Goal: Information Seeking & Learning: Understand process/instructions

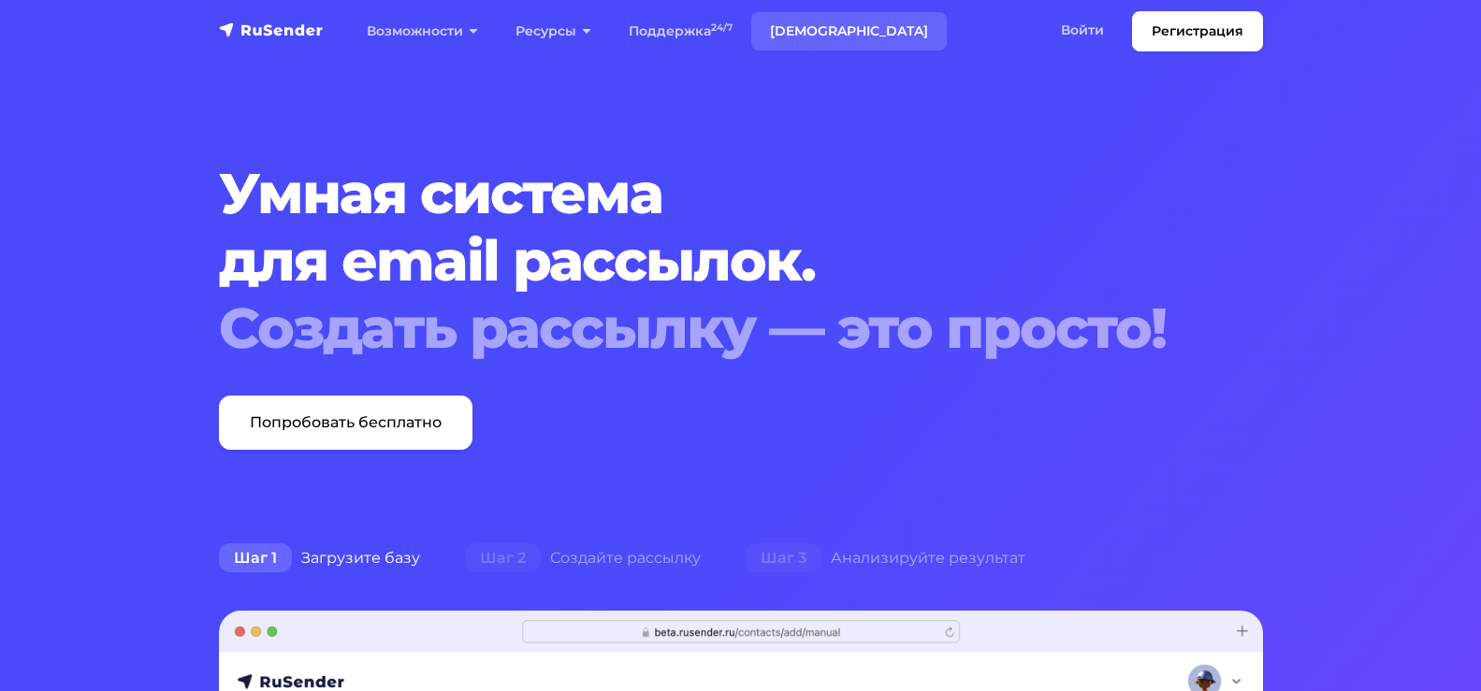
click at [814, 36] on link "[DEMOGRAPHIC_DATA]" at bounding box center [849, 31] width 196 height 38
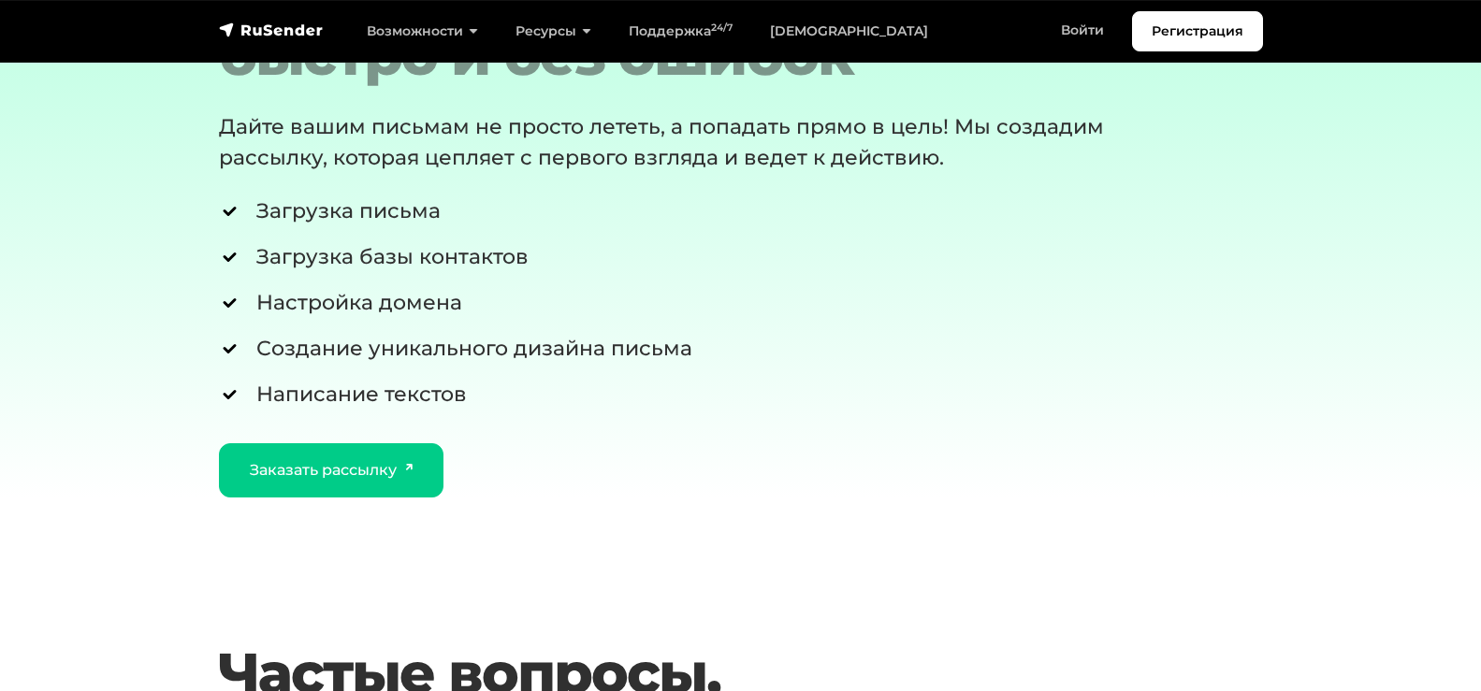
scroll to position [2994, 0]
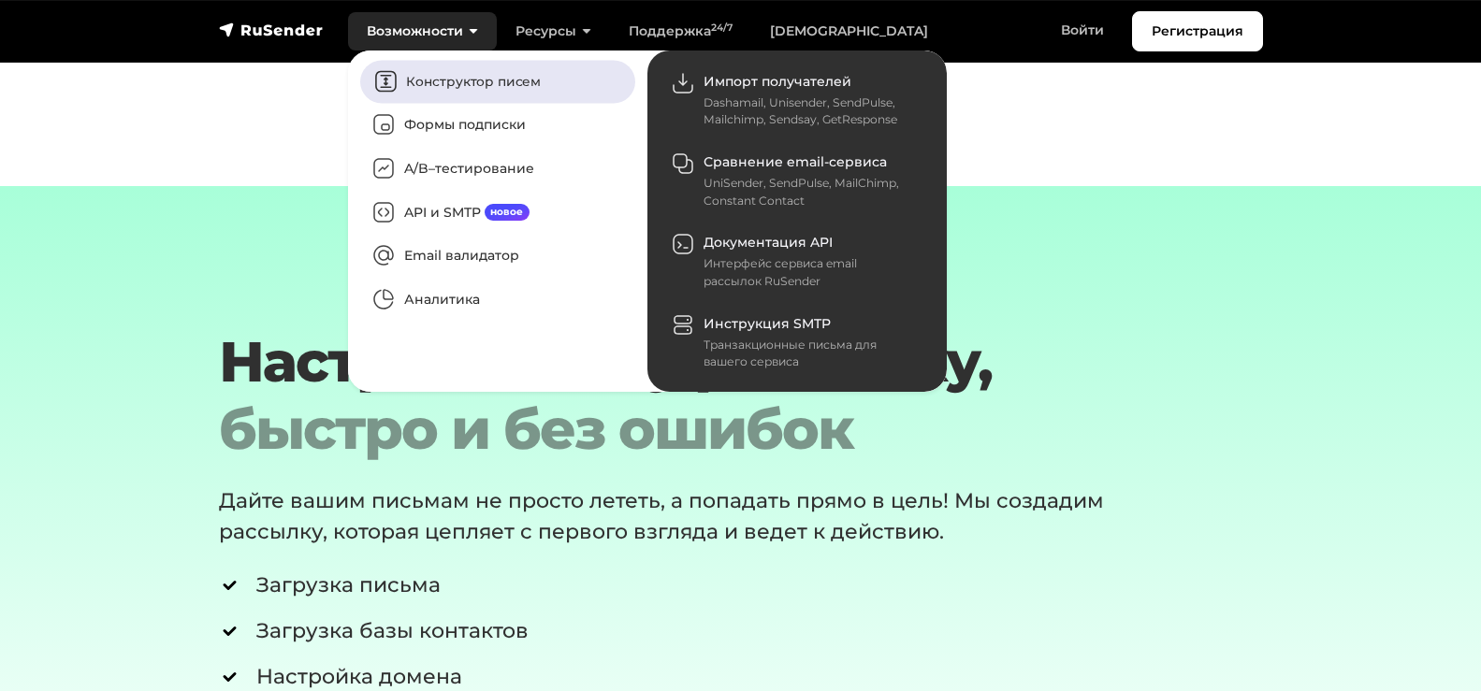
click at [444, 86] on link "Конструктор писем" at bounding box center [497, 81] width 275 height 43
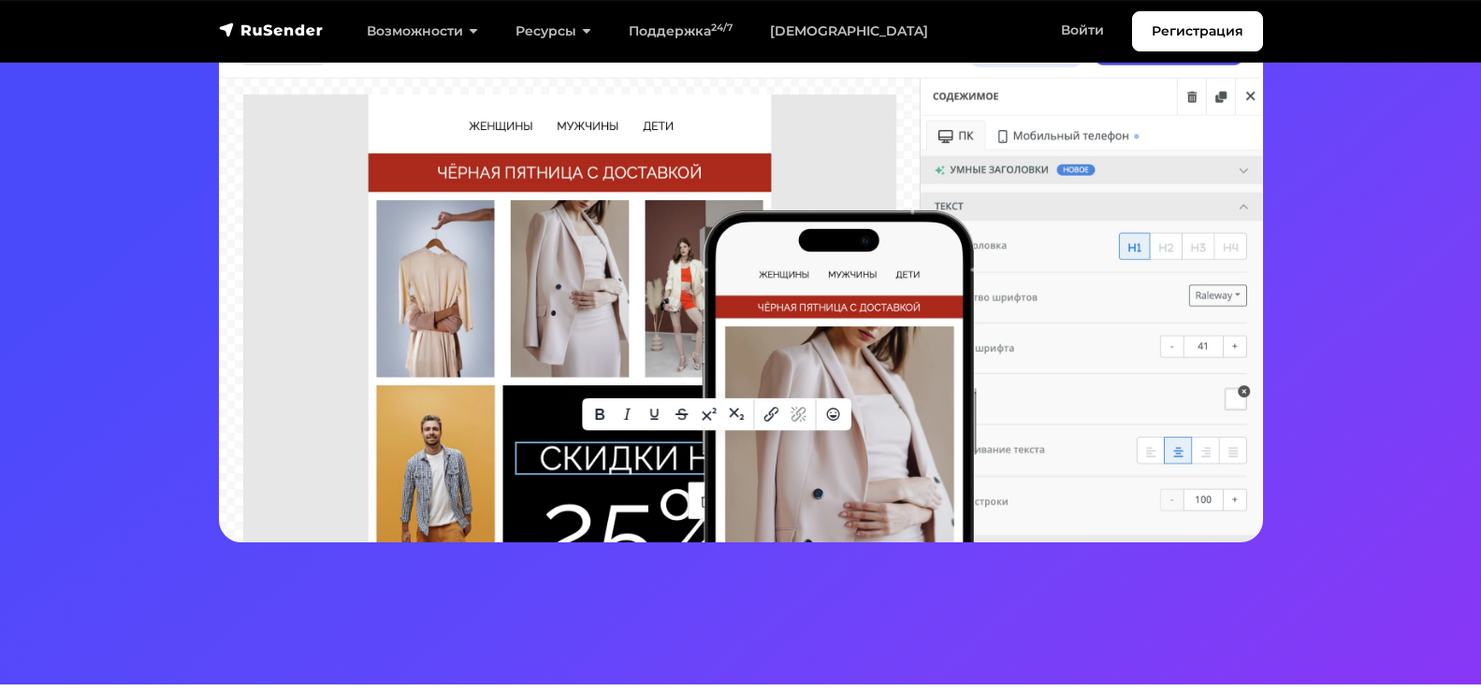
scroll to position [187, 0]
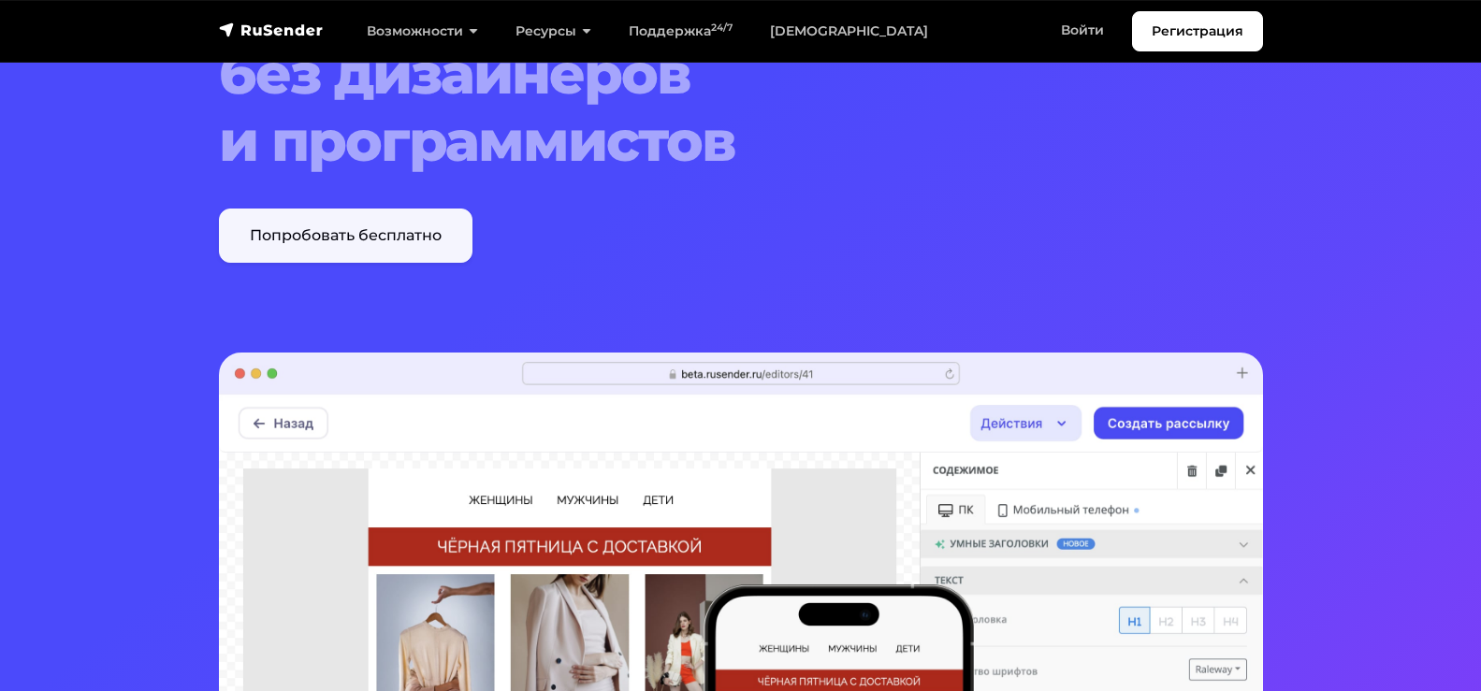
click at [381, 229] on link "Попробовать бесплатно" at bounding box center [346, 236] width 254 height 54
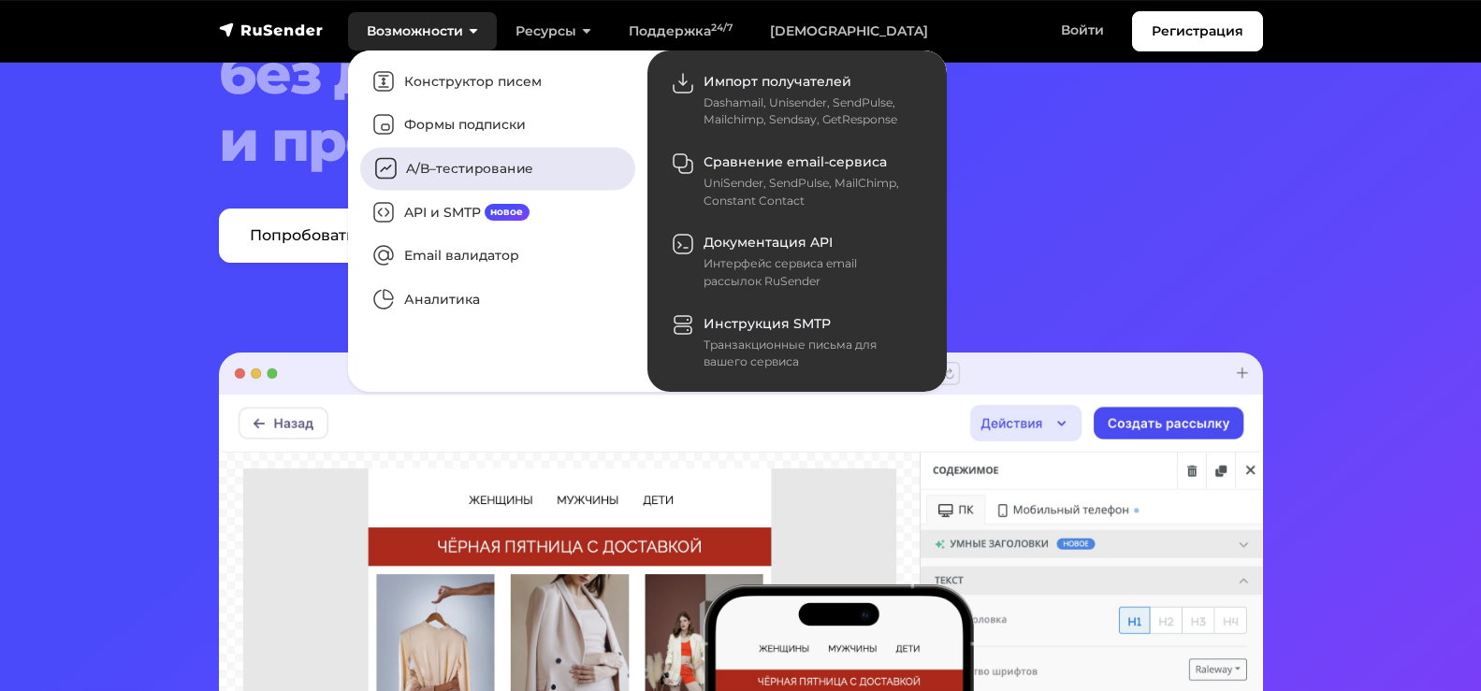
click at [478, 168] on link "A/B–тестирование" at bounding box center [497, 169] width 275 height 43
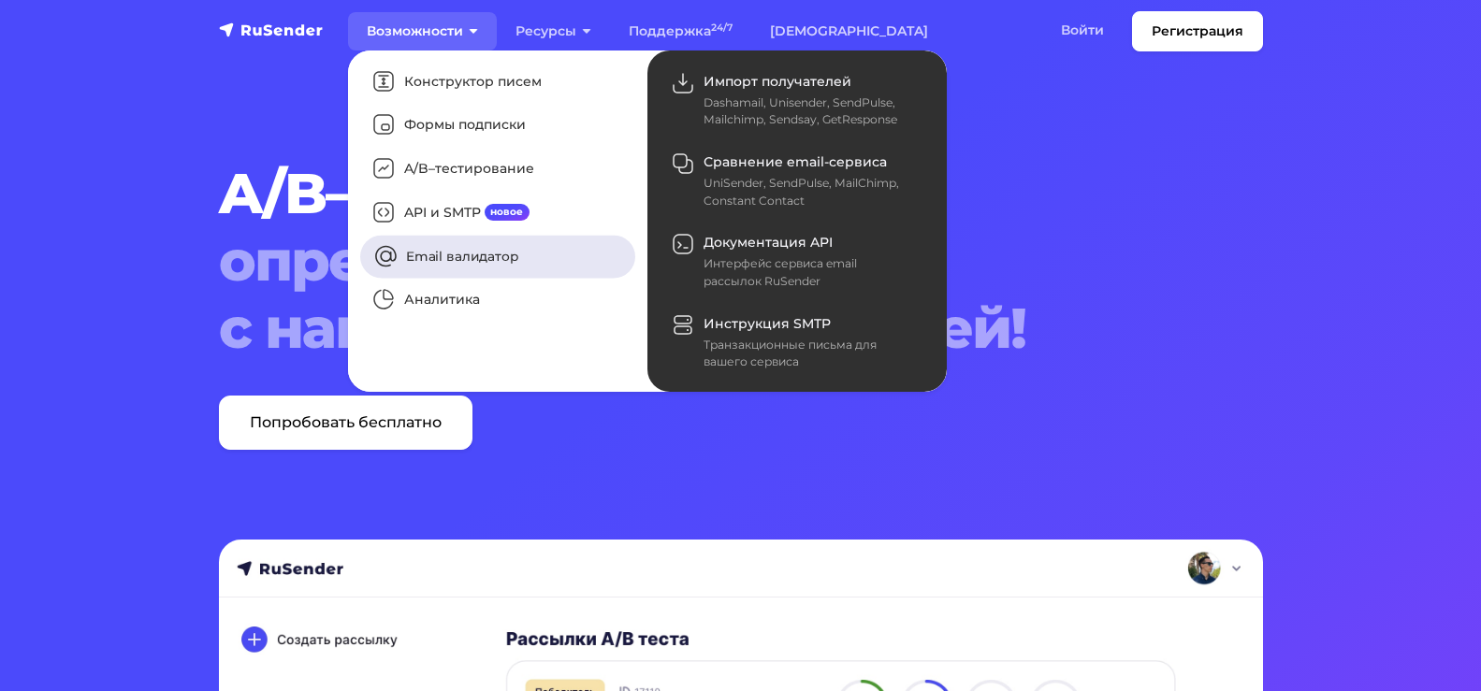
click at [436, 247] on link "Email валидатор" at bounding box center [497, 256] width 275 height 43
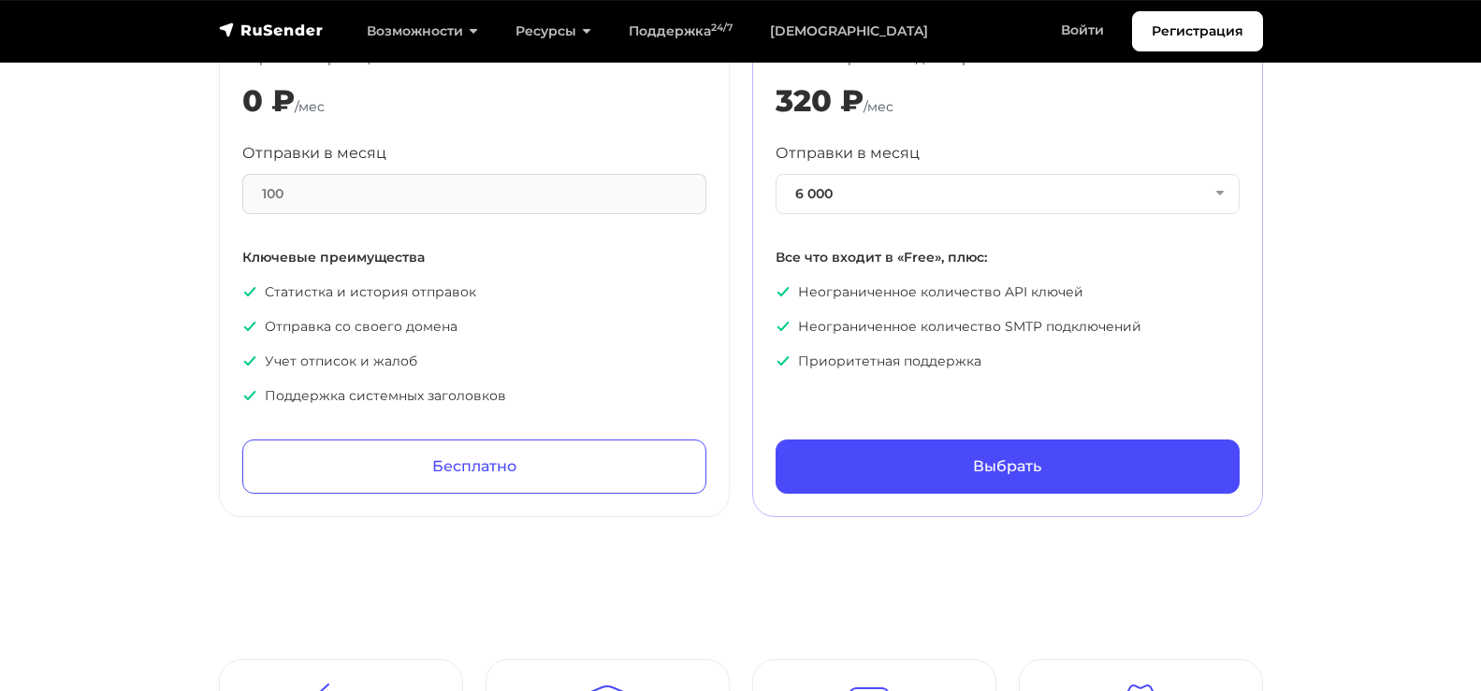
scroll to position [842, 0]
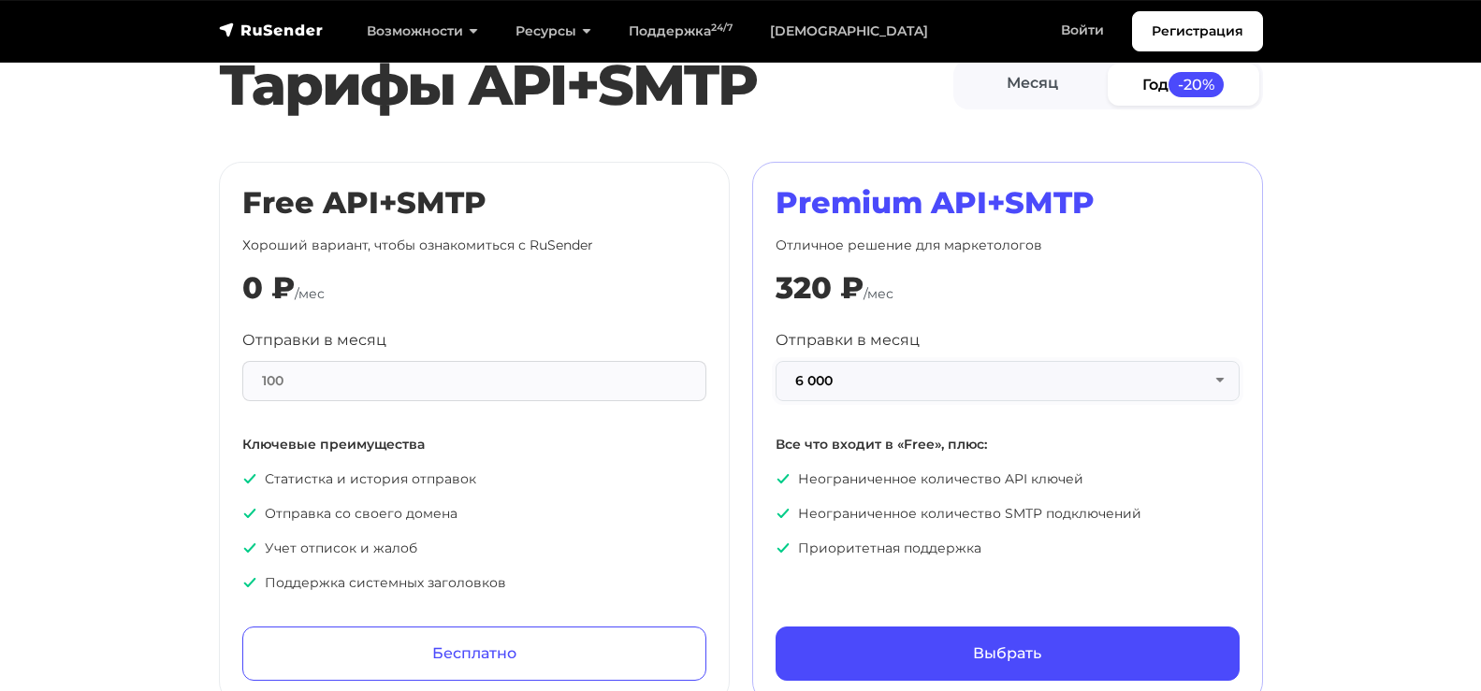
click at [1219, 383] on button "6 000" at bounding box center [1008, 381] width 464 height 40
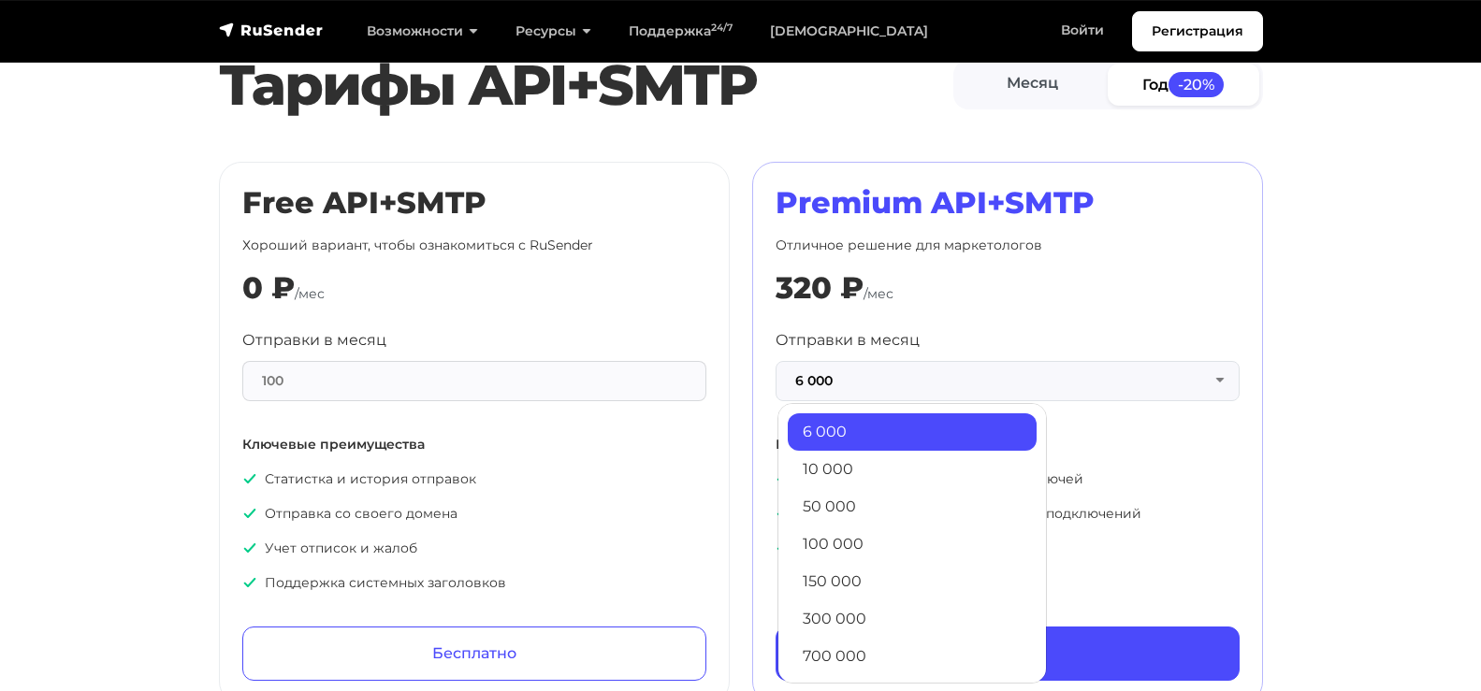
click at [1231, 261] on div "Premium API+SMTP Отличное решение для маркетологов 320 ₽ /мес Отправки в месяц …" at bounding box center [1008, 433] width 464 height 496
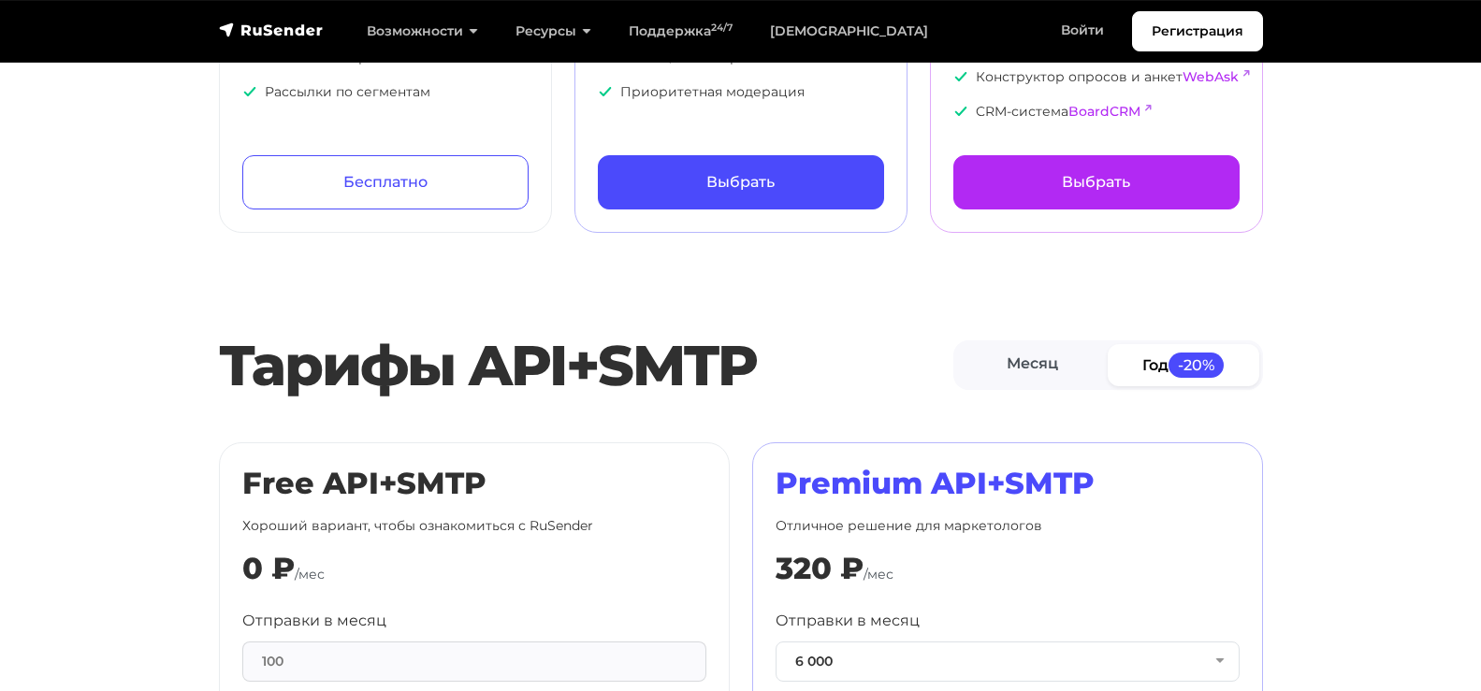
scroll to position [187, 0]
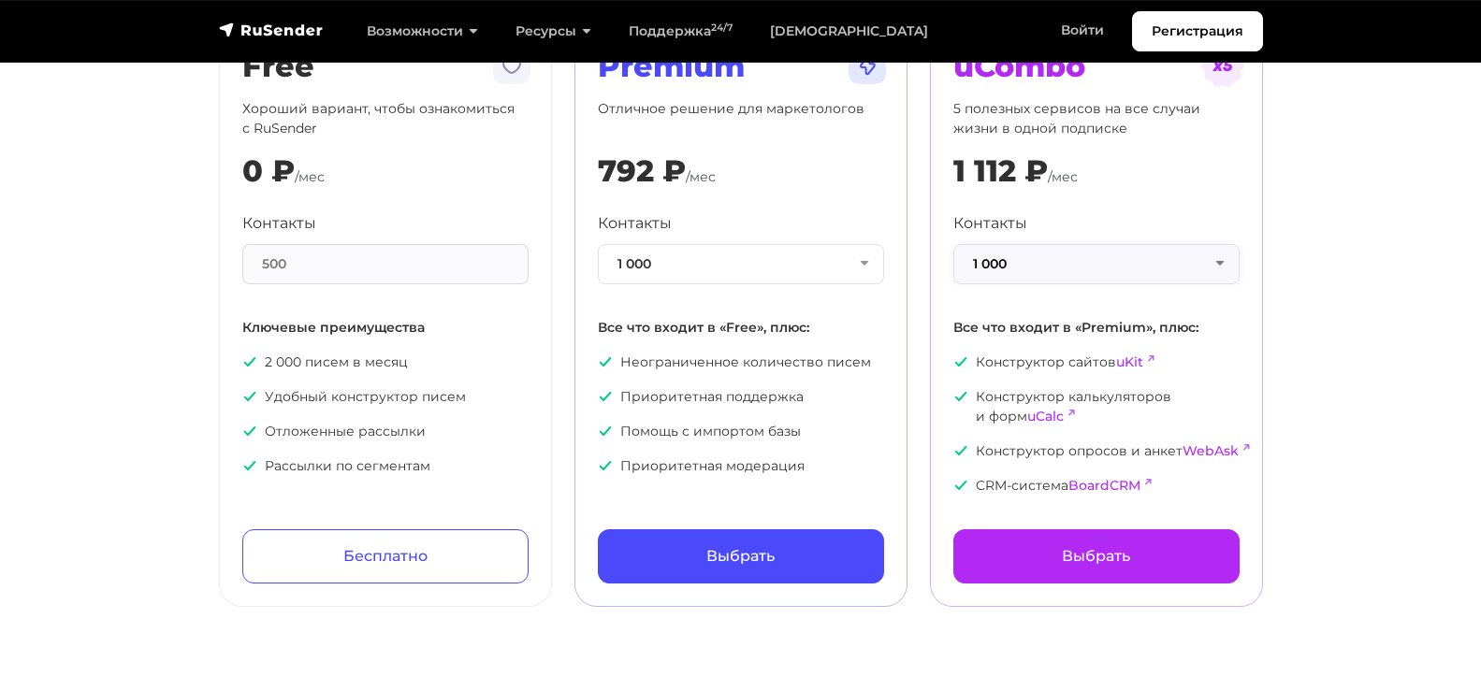
click at [1017, 269] on button "1 000" at bounding box center [1096, 264] width 286 height 40
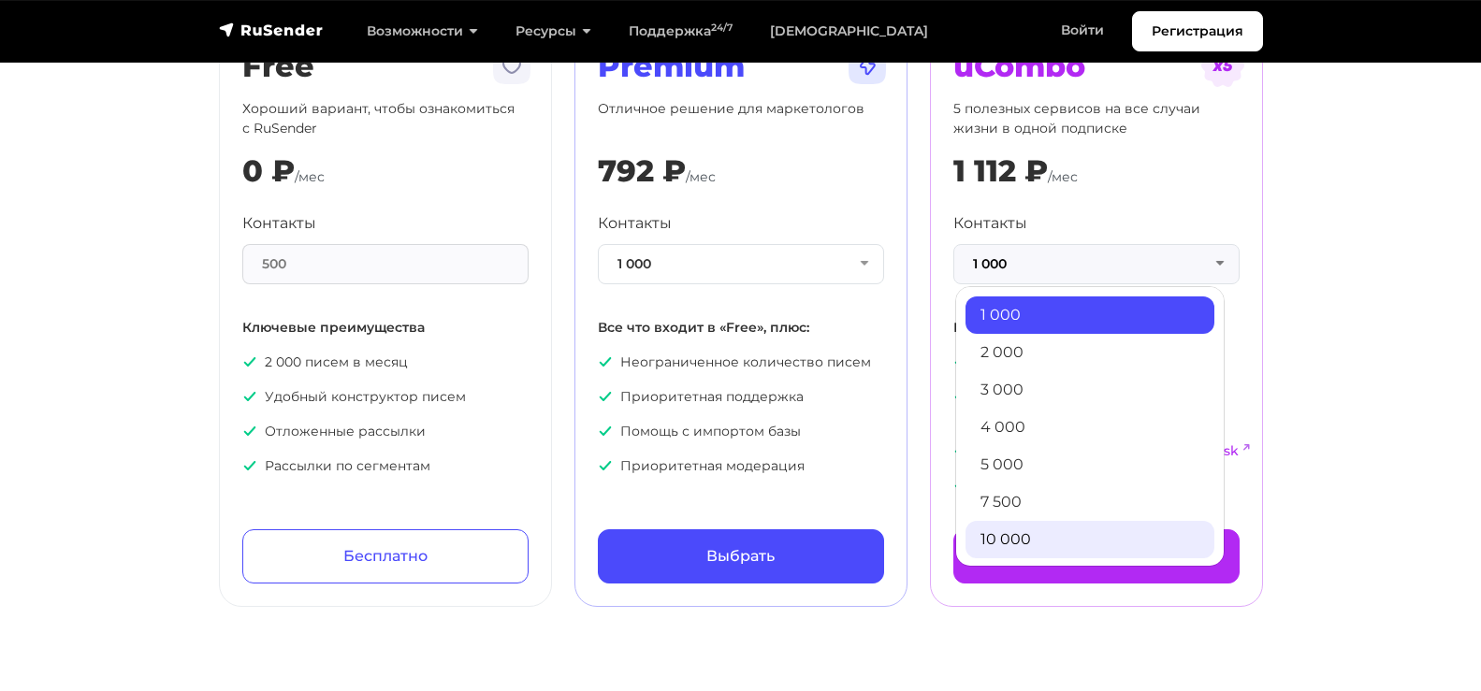
click at [1003, 536] on link "10 000" at bounding box center [1090, 539] width 249 height 37
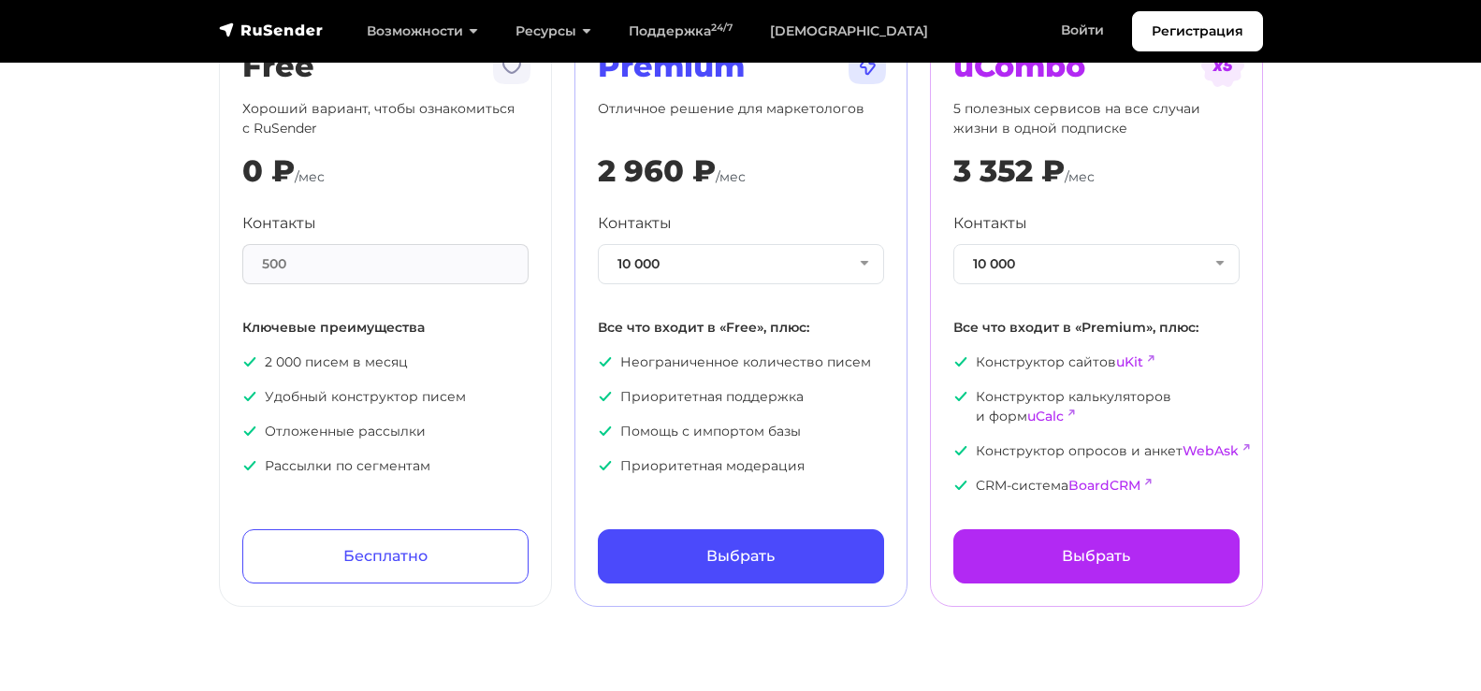
scroll to position [0, 0]
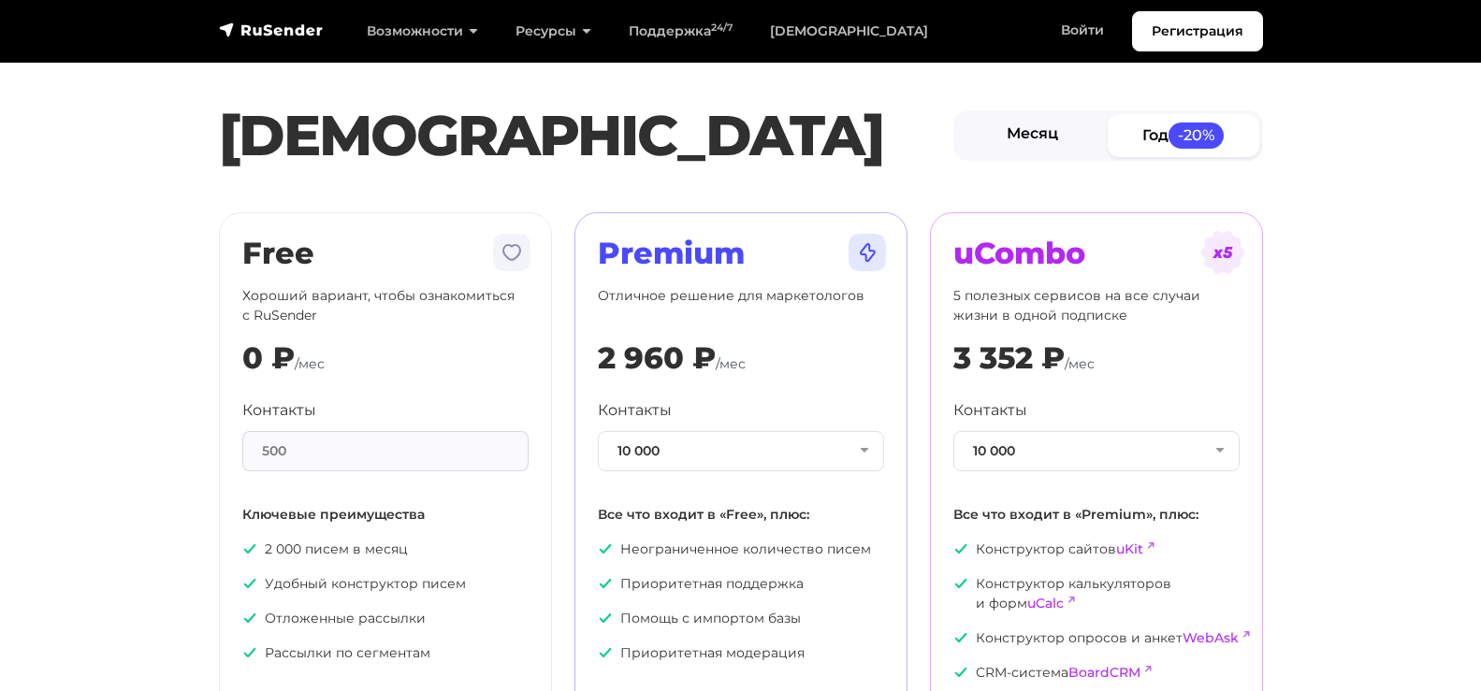
click at [1040, 141] on link "Месяц" at bounding box center [1033, 135] width 152 height 42
click at [1160, 136] on link "Год -20%" at bounding box center [1184, 135] width 152 height 42
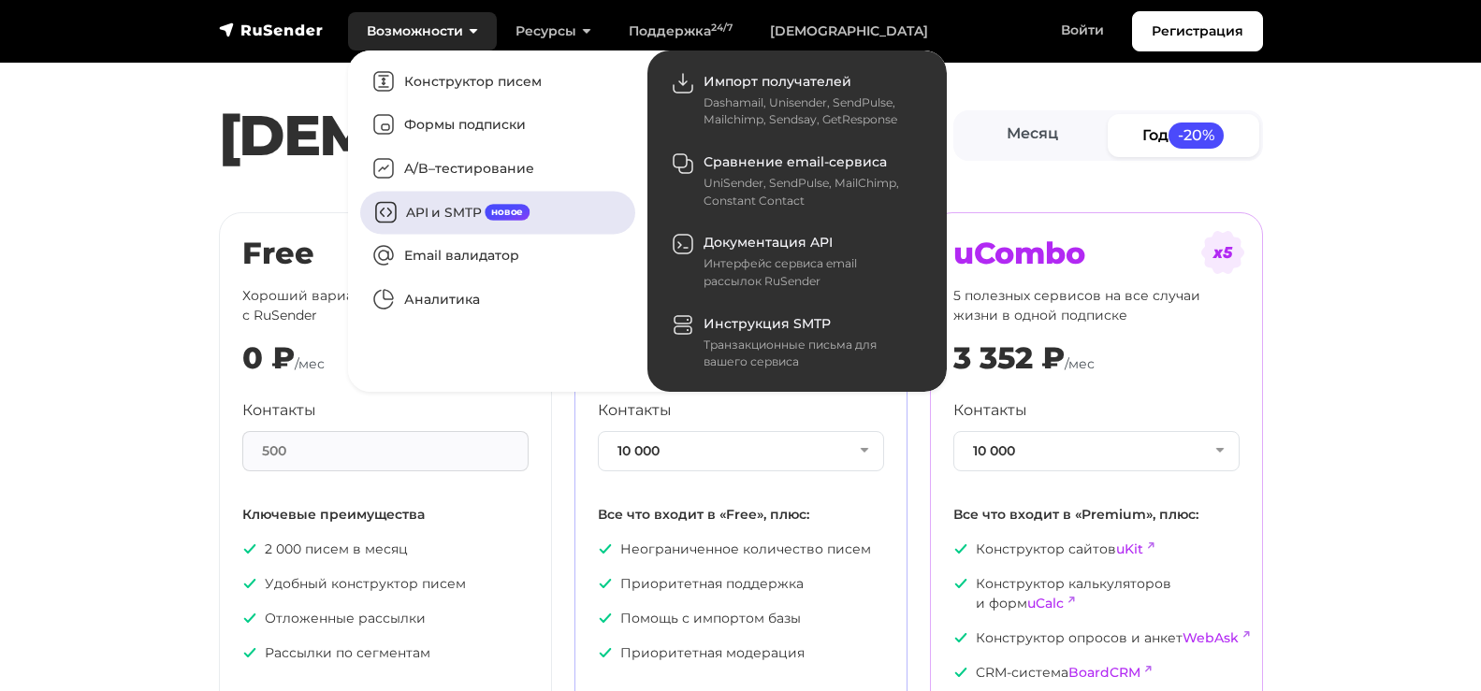
click at [431, 212] on link "API и SMTP новое" at bounding box center [497, 212] width 275 height 43
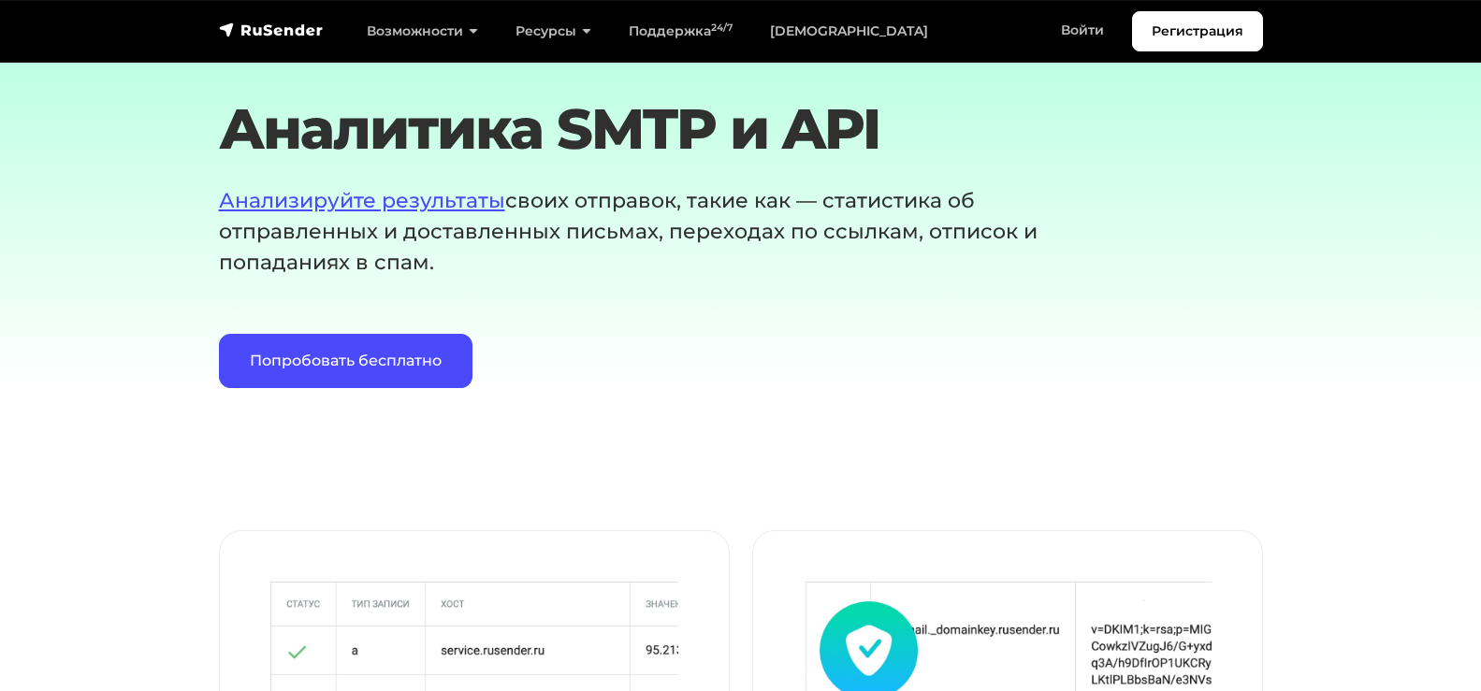
scroll to position [3181, 0]
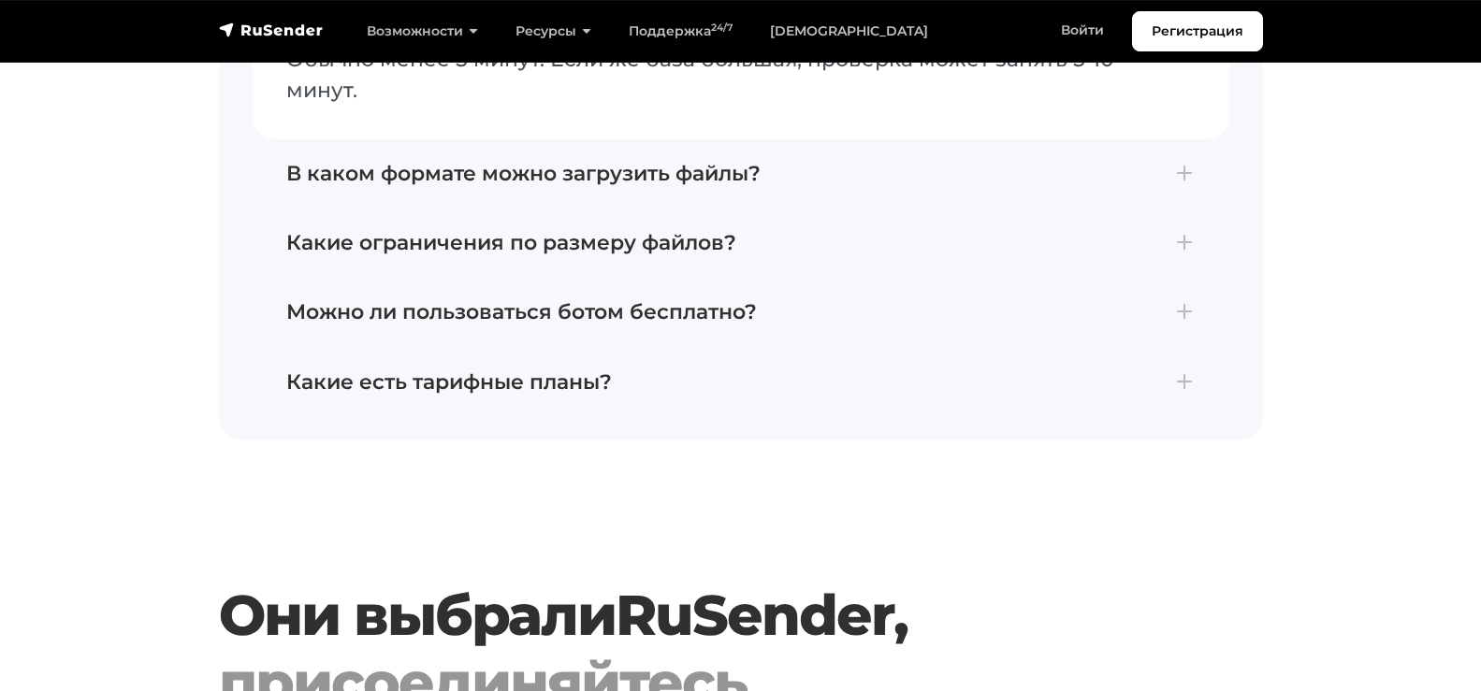
scroll to position [5333, 0]
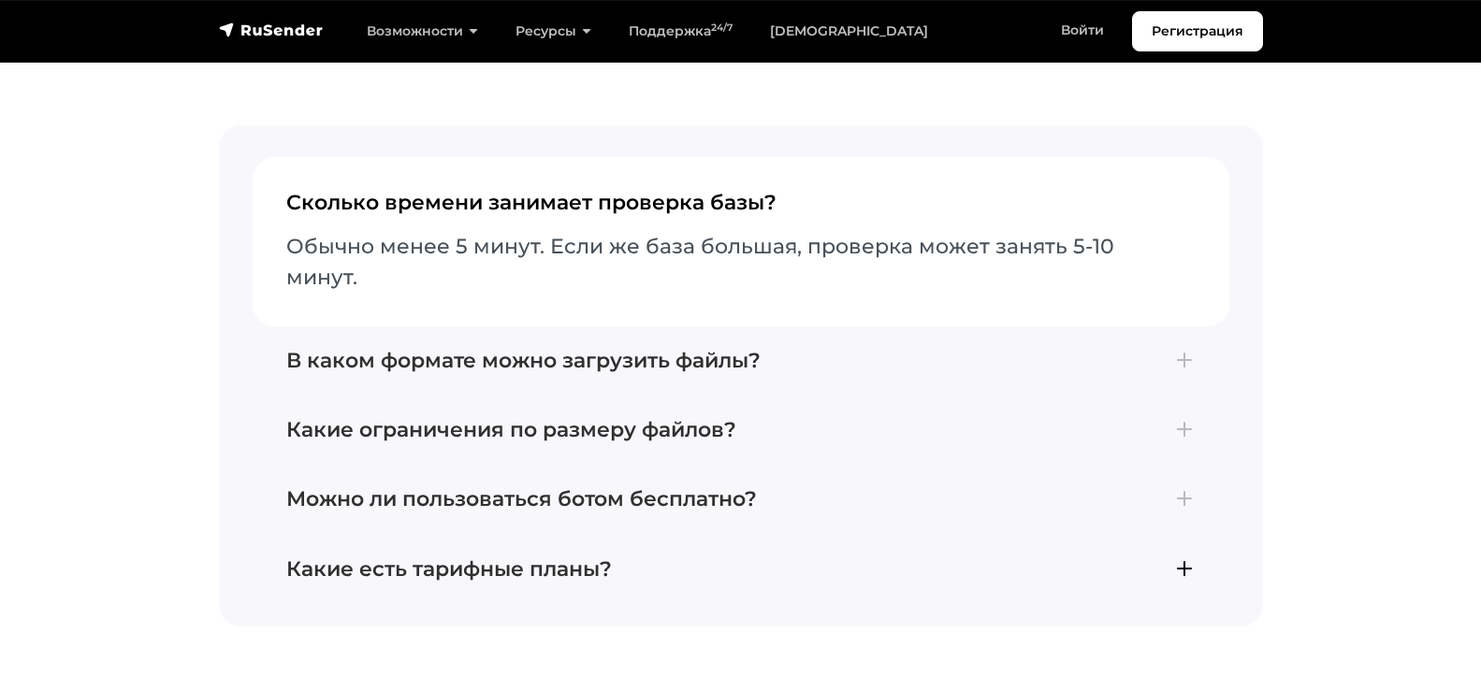
click at [513, 558] on h4 "Какие есть тарифные планы?" at bounding box center [740, 570] width 909 height 24
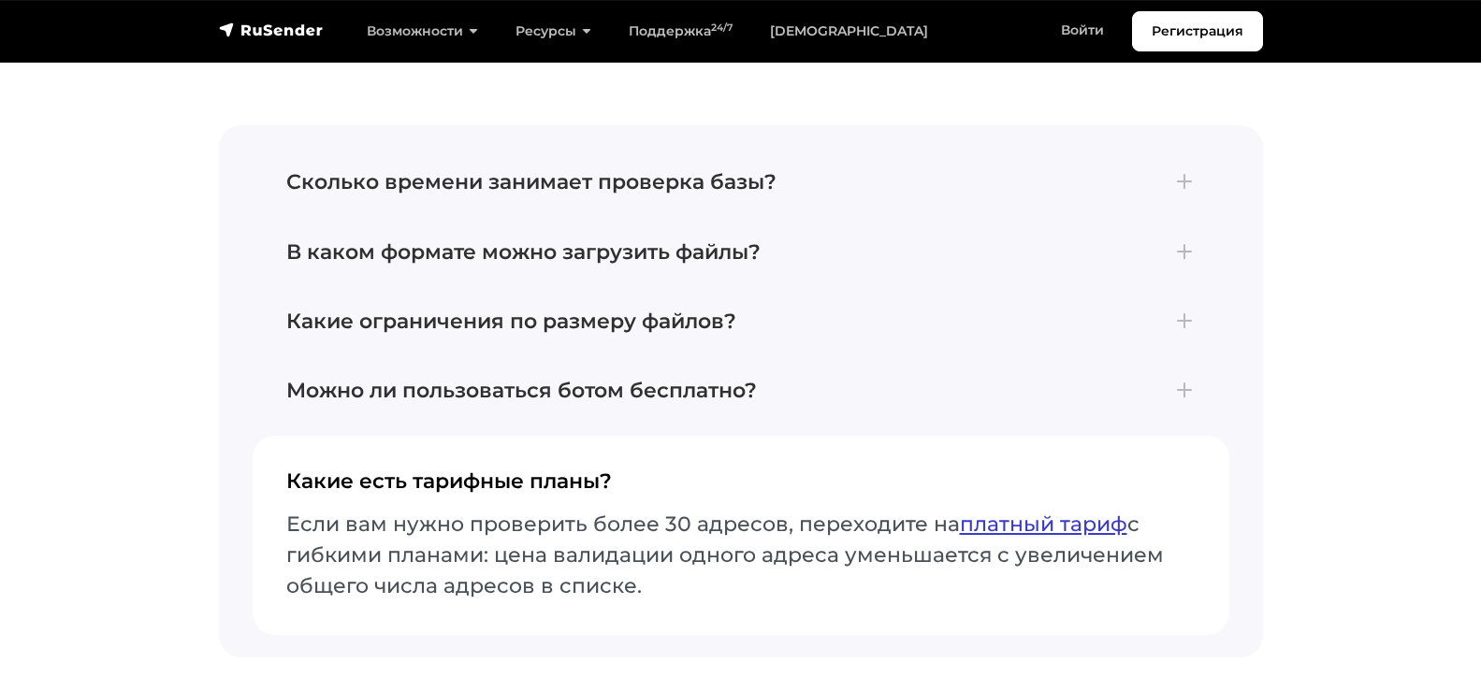
click at [1007, 512] on link "платный тариф" at bounding box center [1043, 524] width 167 height 25
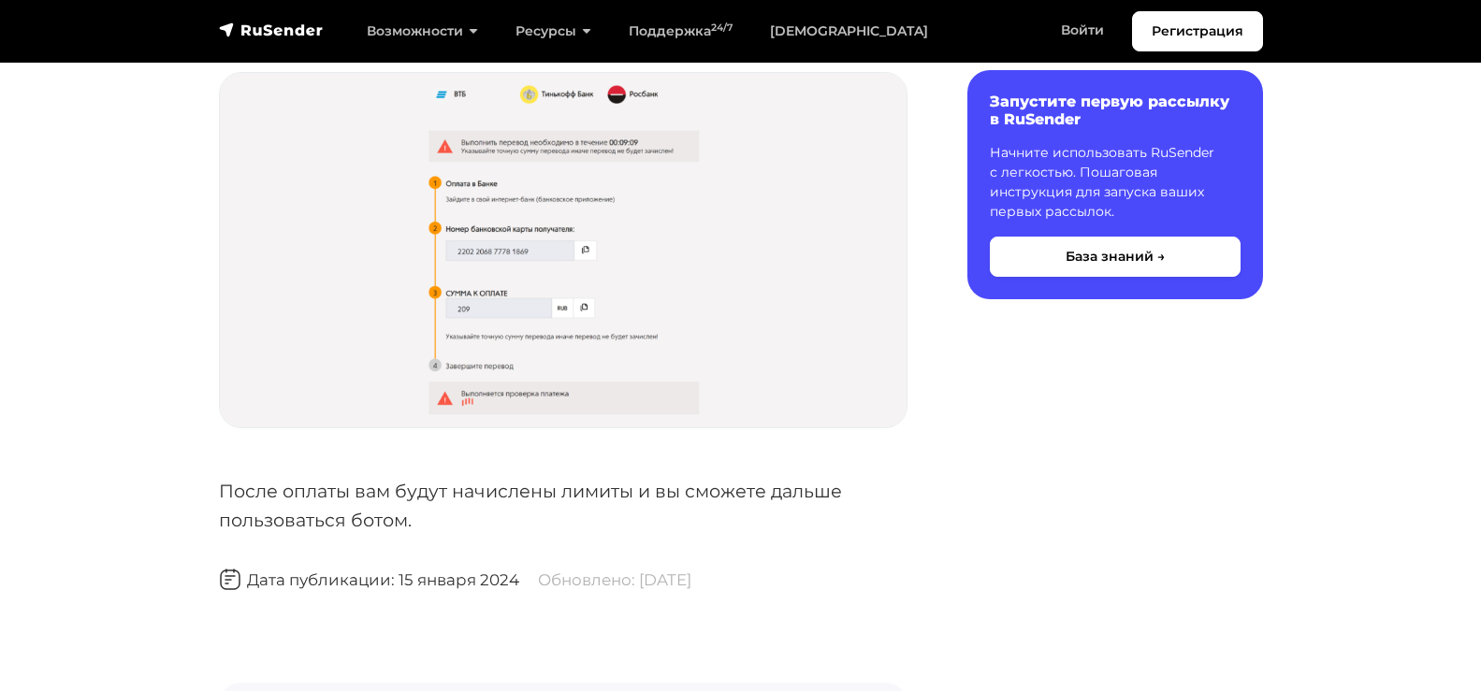
scroll to position [4491, 0]
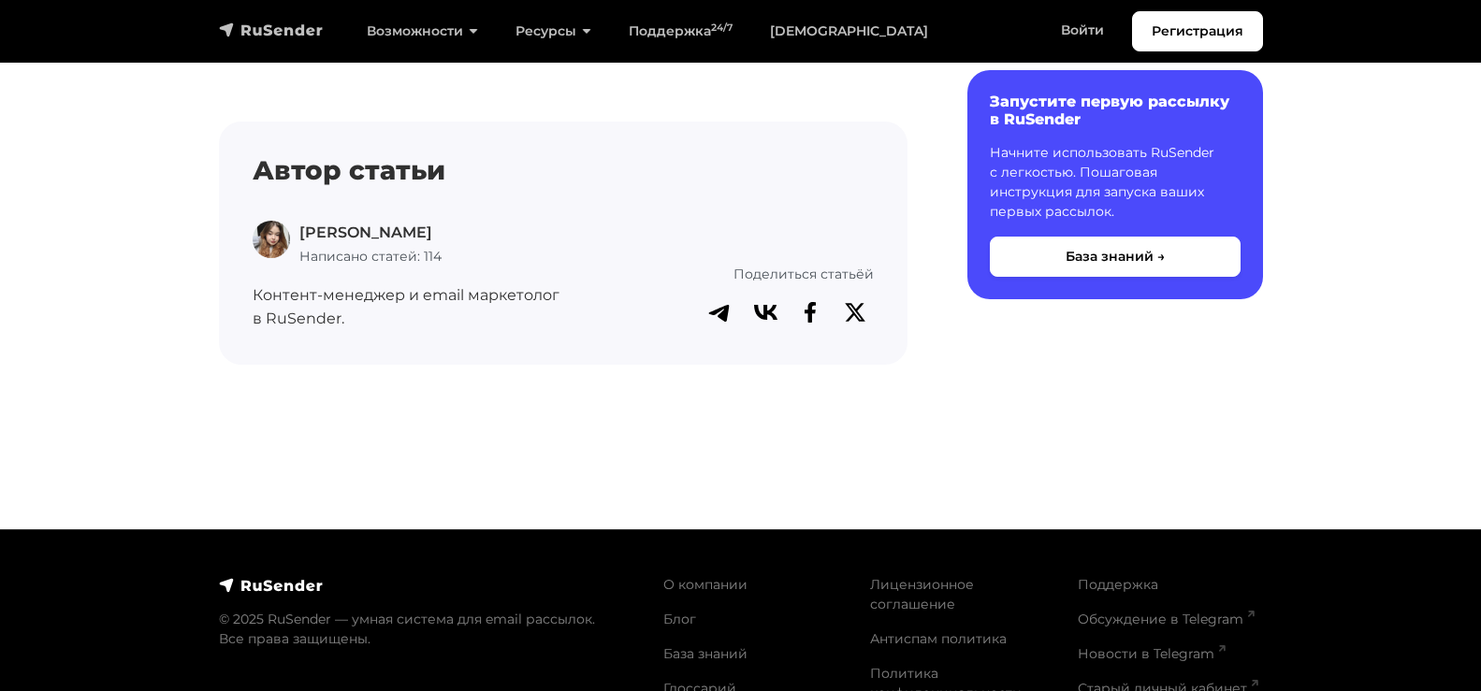
click at [244, 32] on img "navbar" at bounding box center [271, 30] width 105 height 19
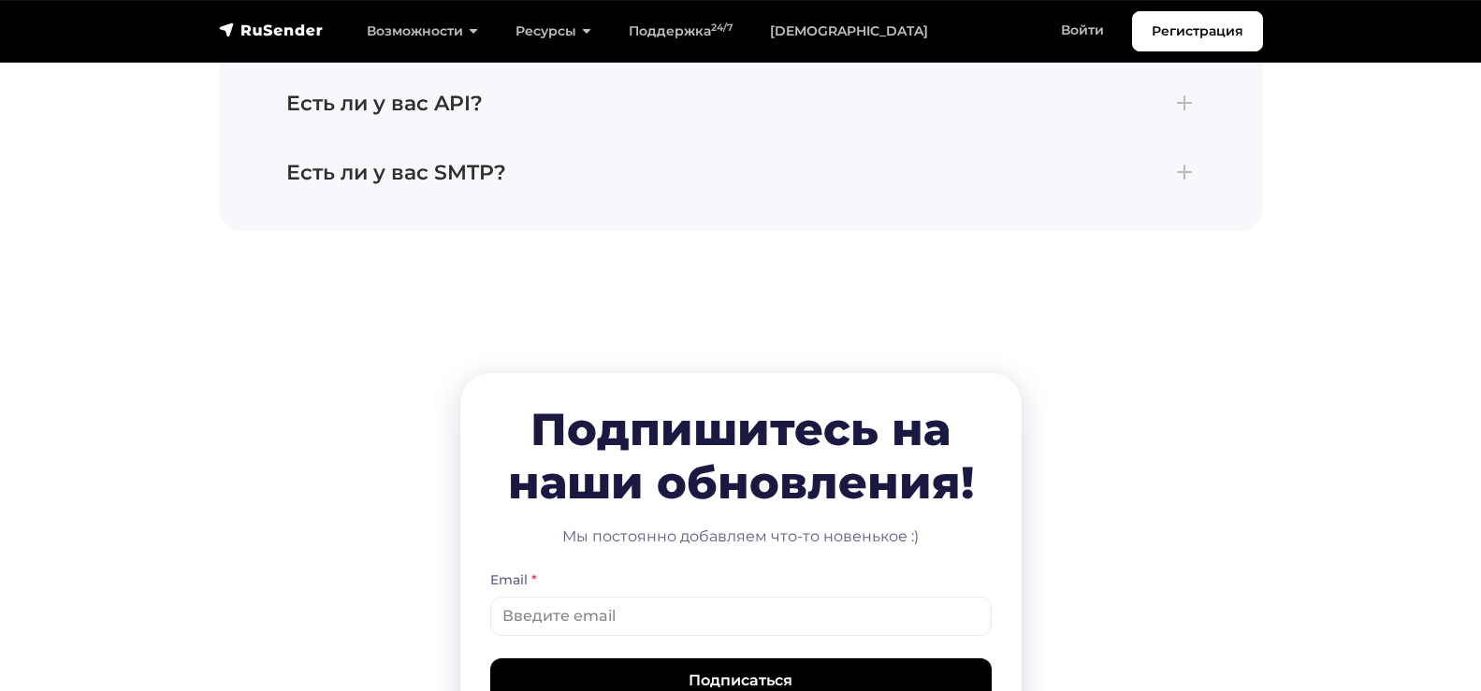
scroll to position [9263, 0]
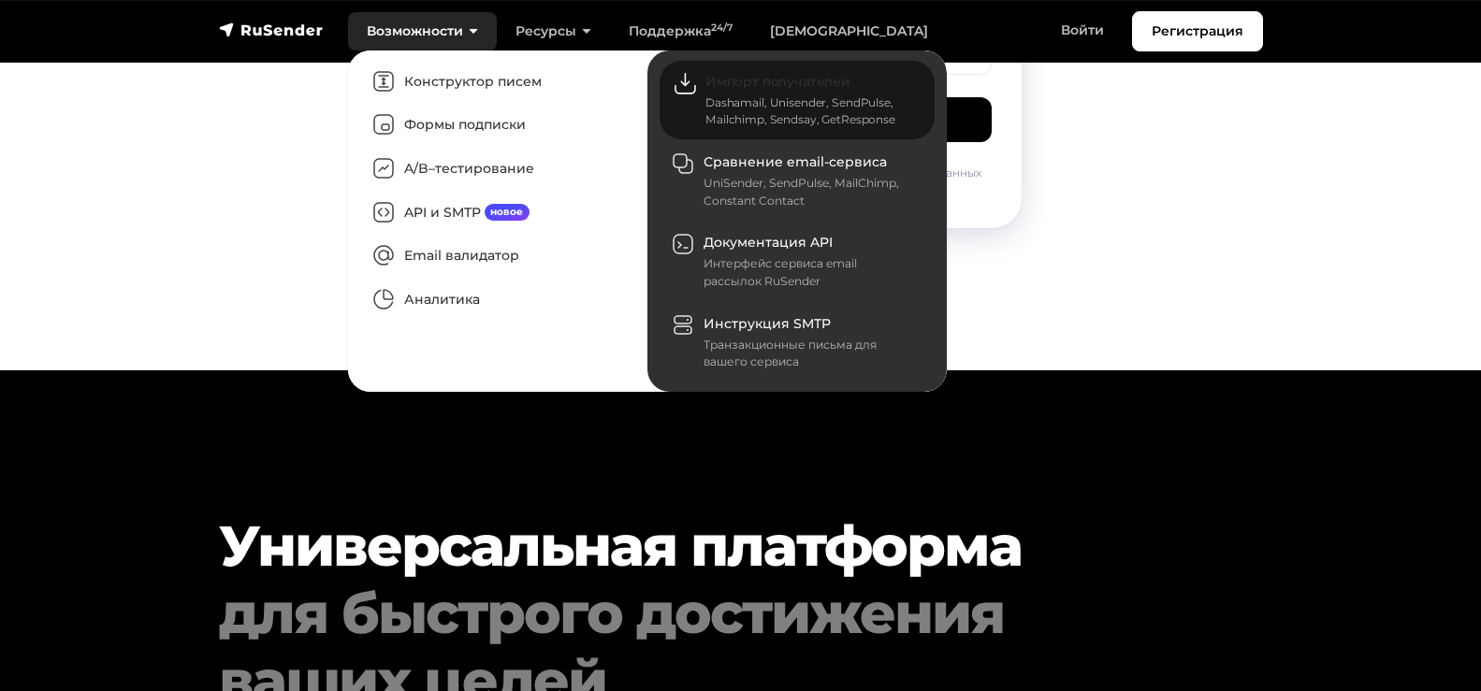
click at [749, 109] on div "Dashamail, Unisender, SendPulse, Mailchimp, Sendsay, GetResponse" at bounding box center [808, 112] width 207 height 34
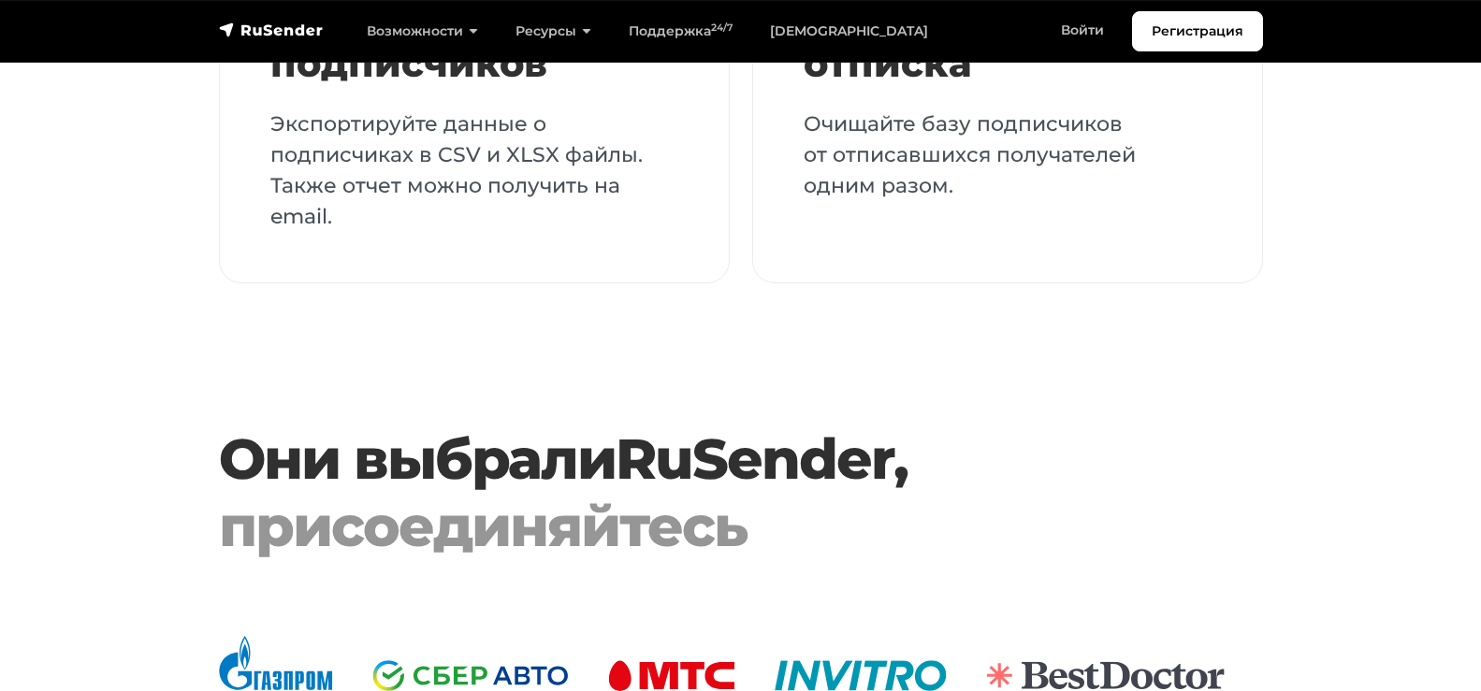
scroll to position [5707, 0]
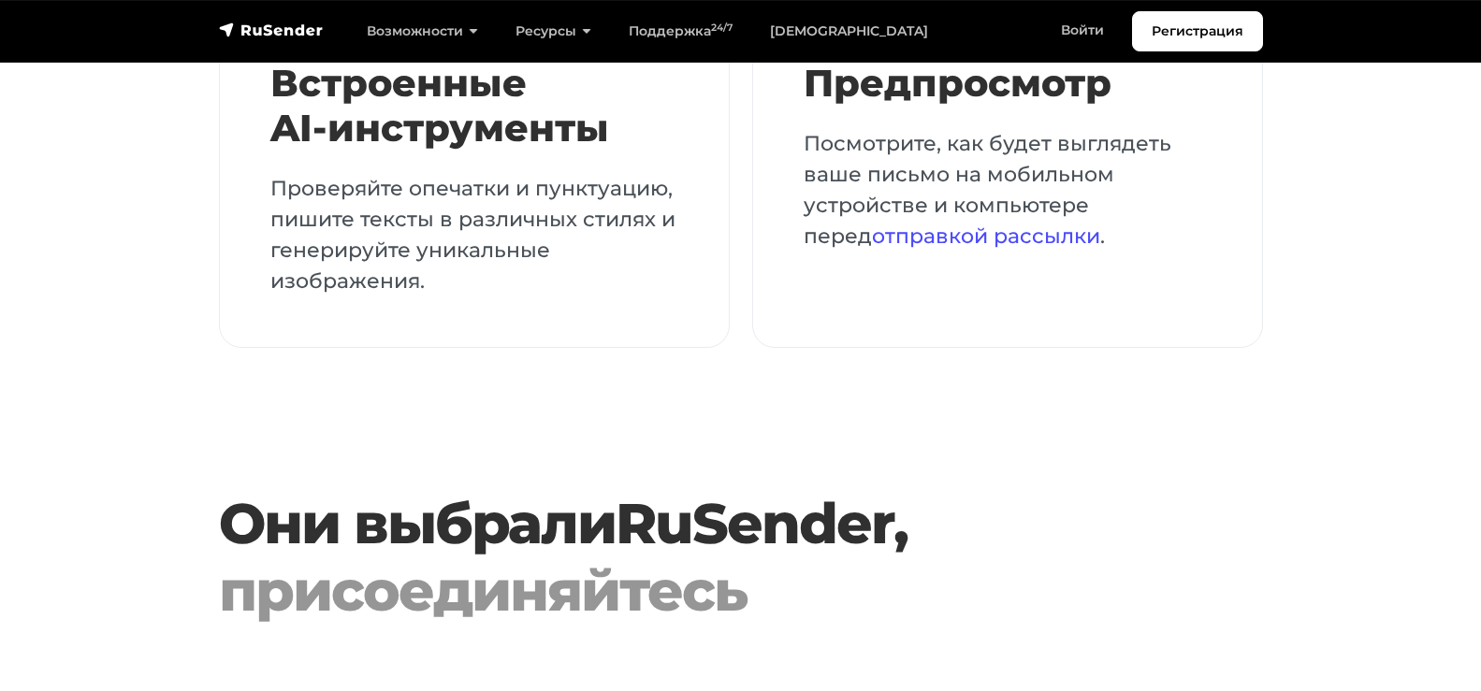
scroll to position [4585, 0]
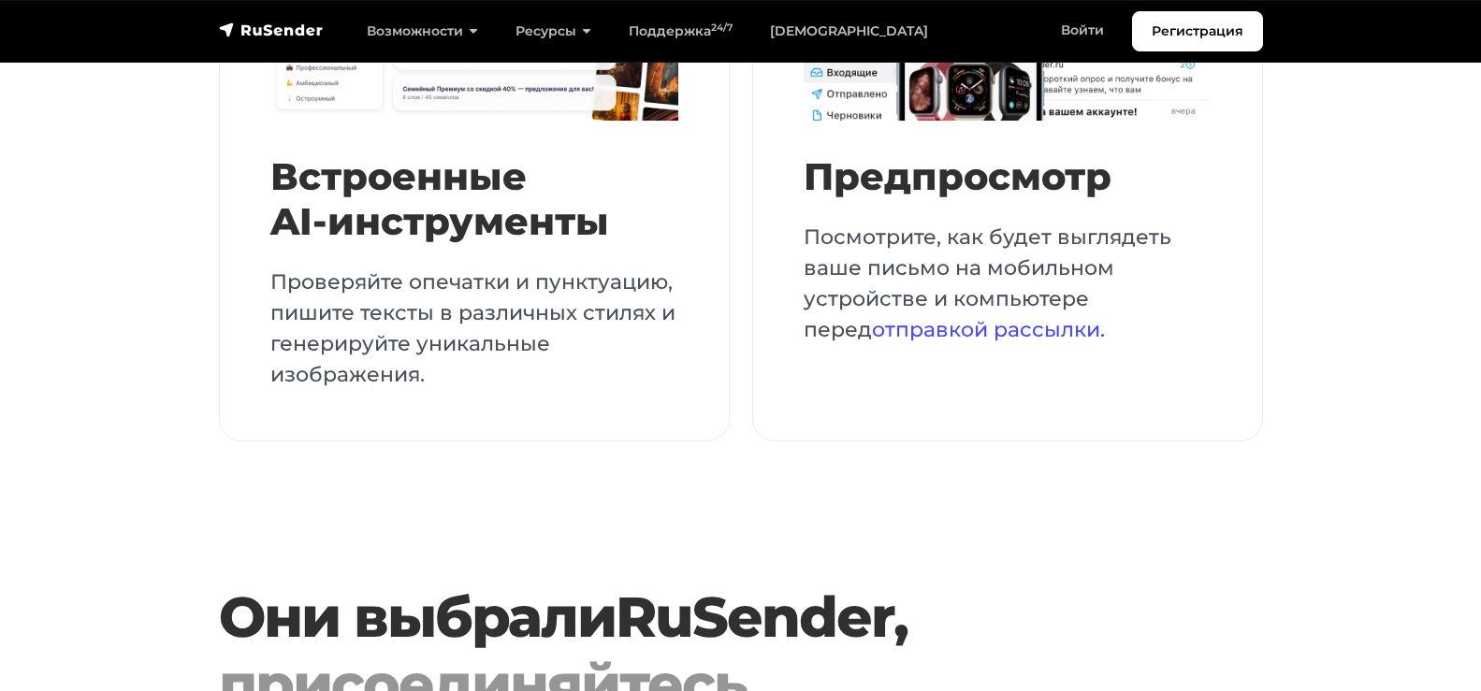
click at [473, 272] on p "Проверяйте опечатки и пунктуацию, пишите тексты в различных стилях и генерируйт…" at bounding box center [474, 329] width 408 height 124
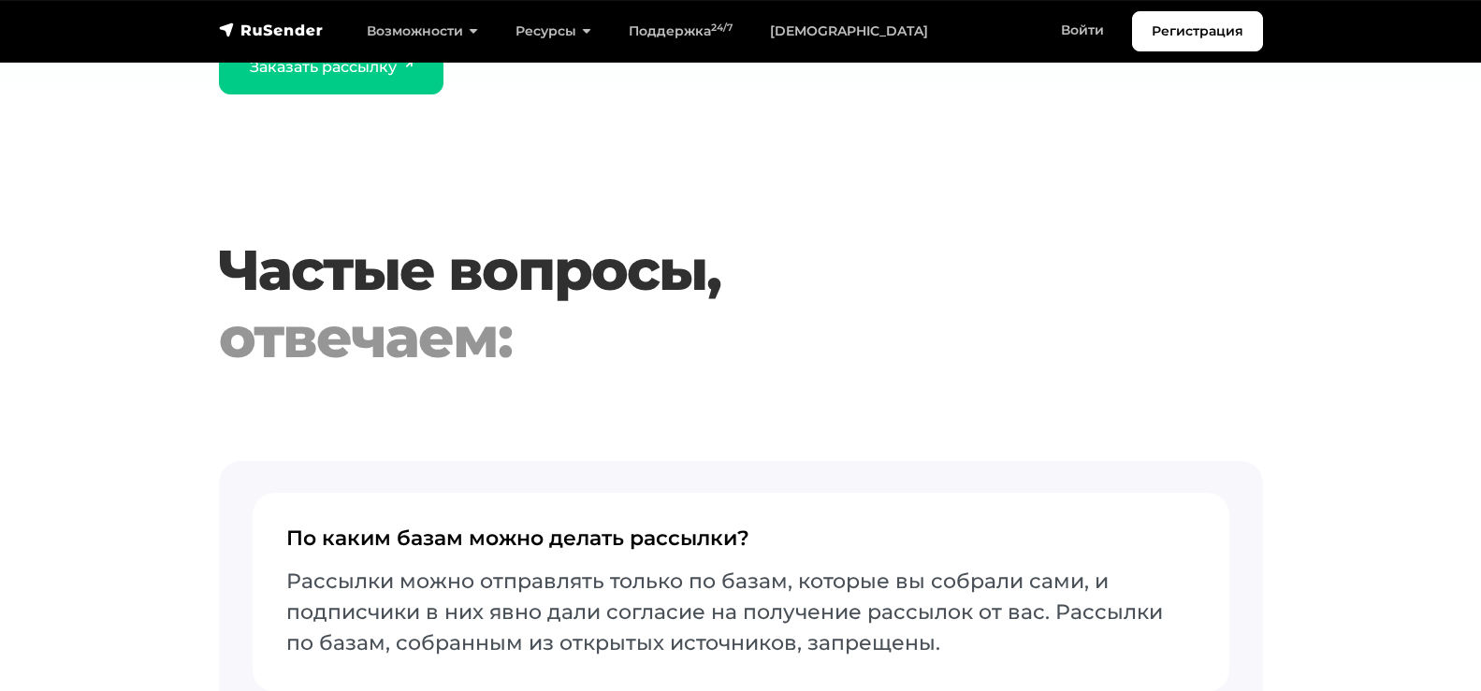
scroll to position [6362, 0]
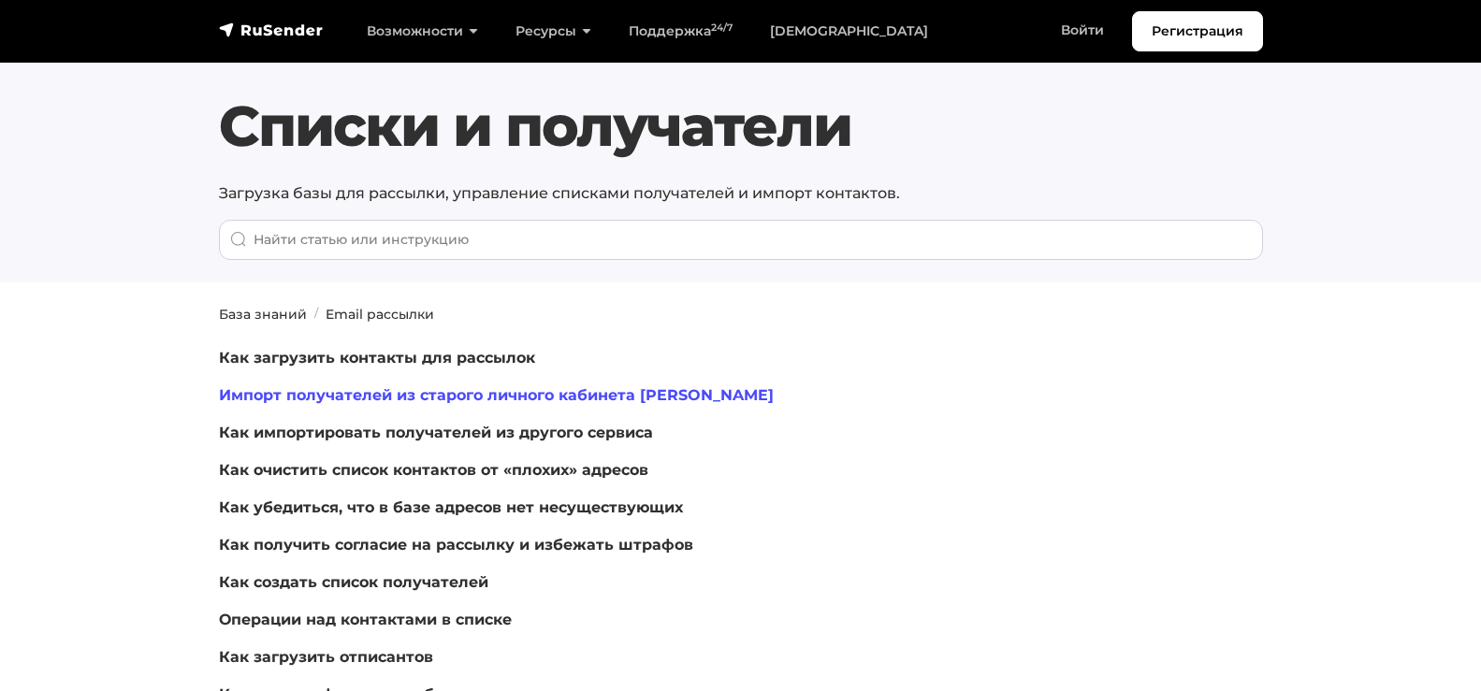
scroll to position [94, 0]
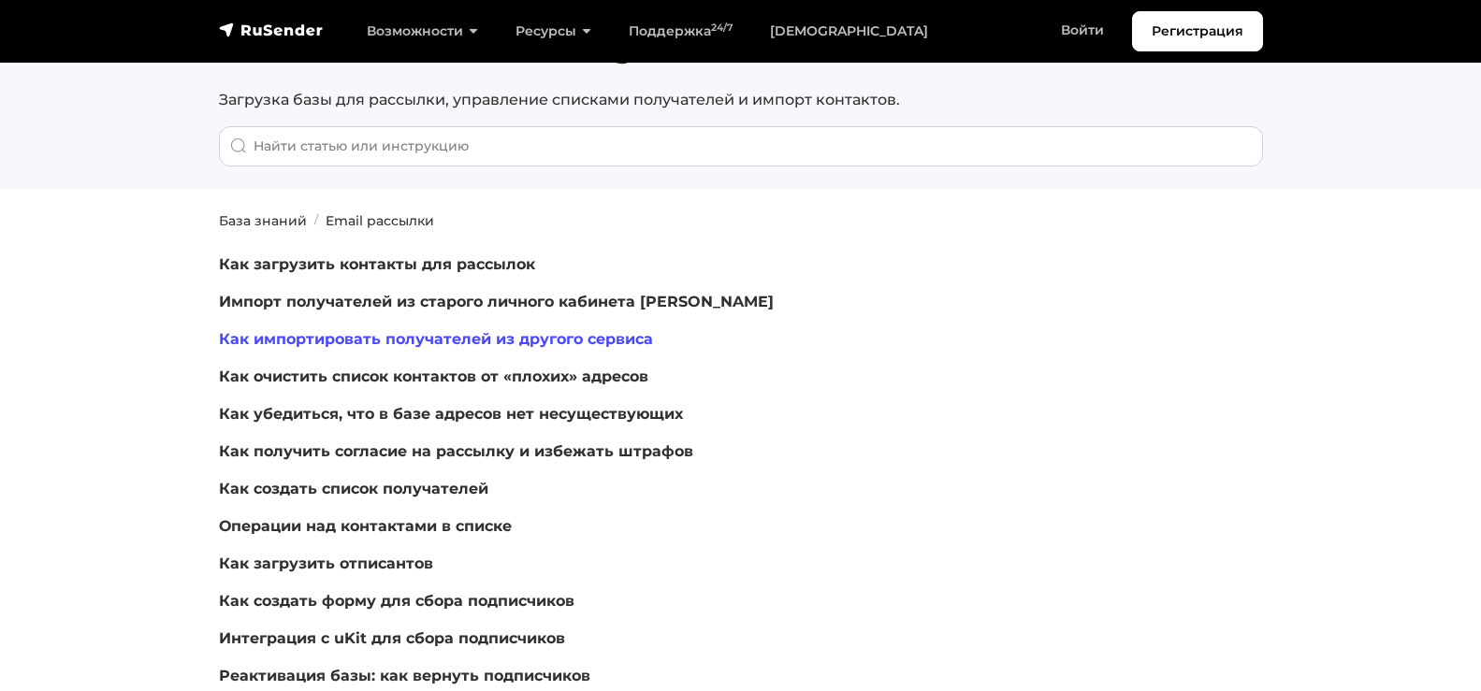
click at [512, 342] on link "Как импортировать получателей из другого сервиса" at bounding box center [436, 339] width 434 height 18
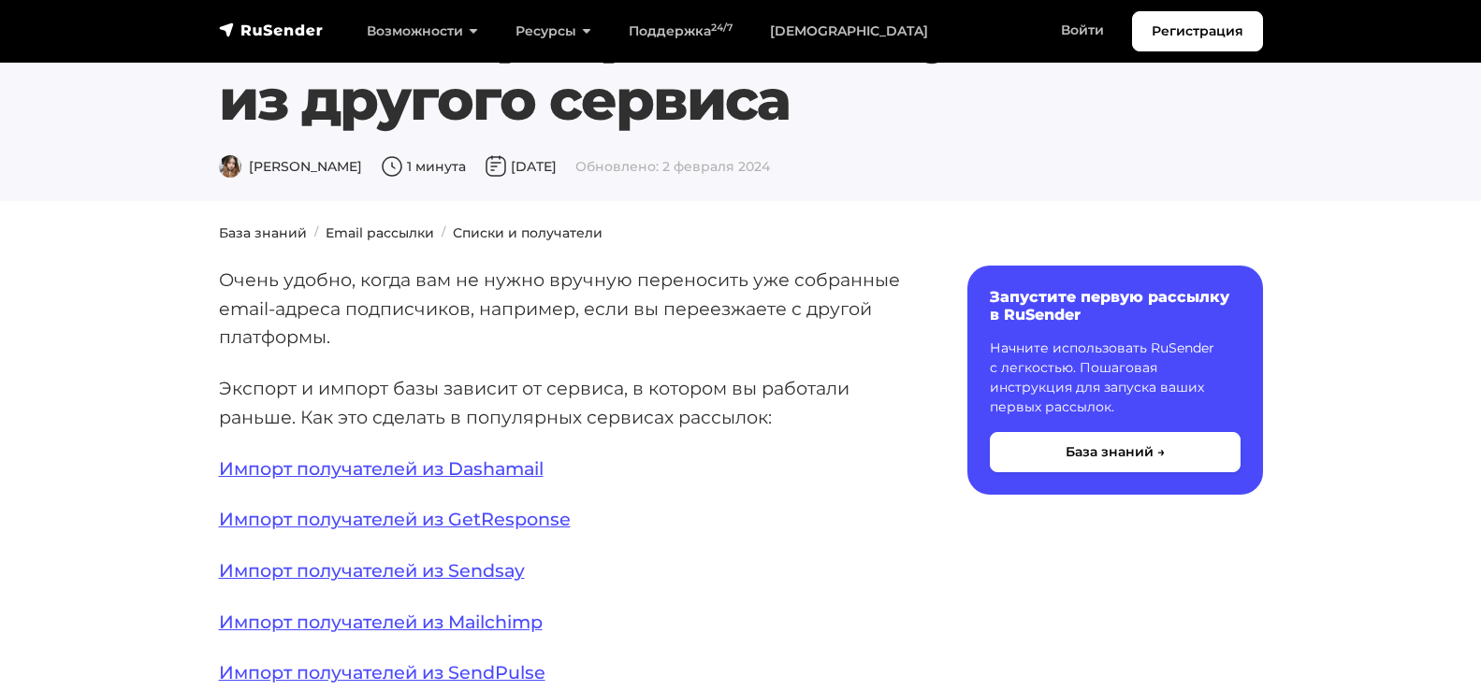
scroll to position [281, 0]
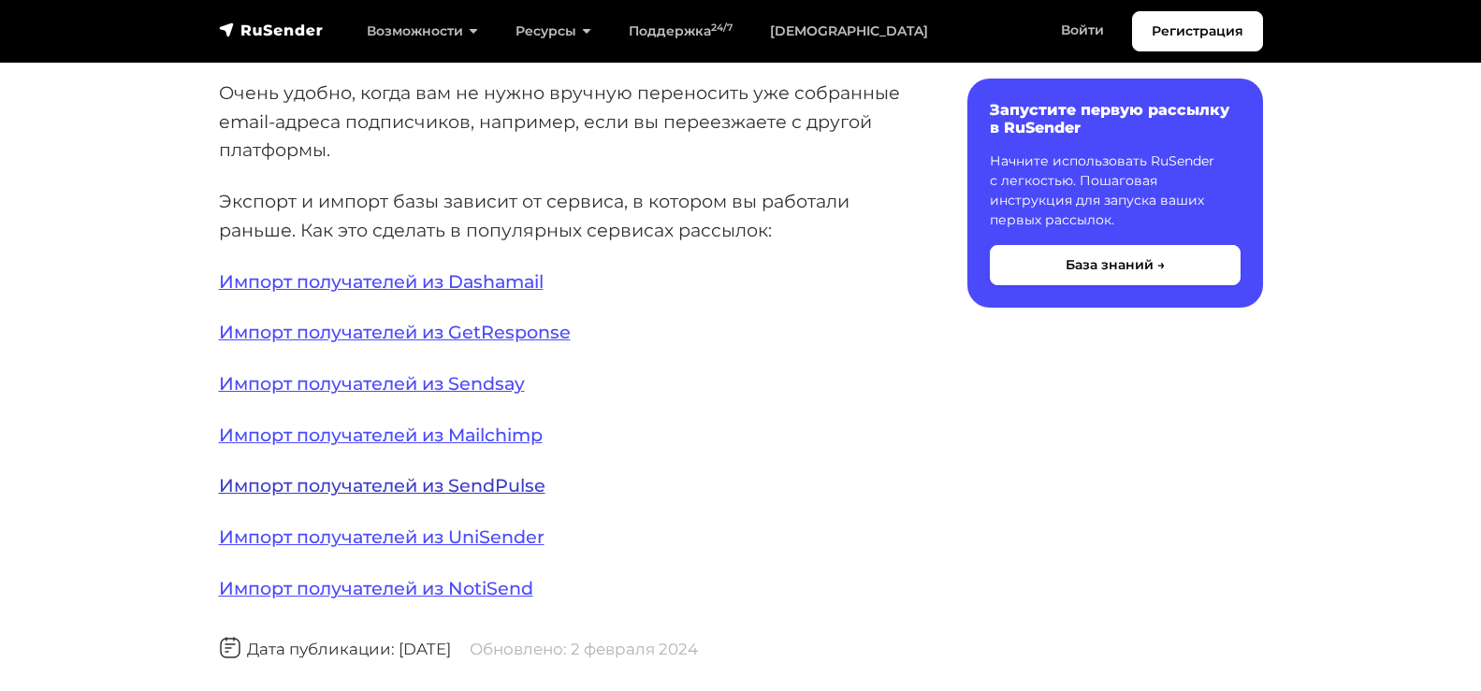
click at [517, 477] on link "Импорт получателей из SendPulse" at bounding box center [382, 485] width 327 height 22
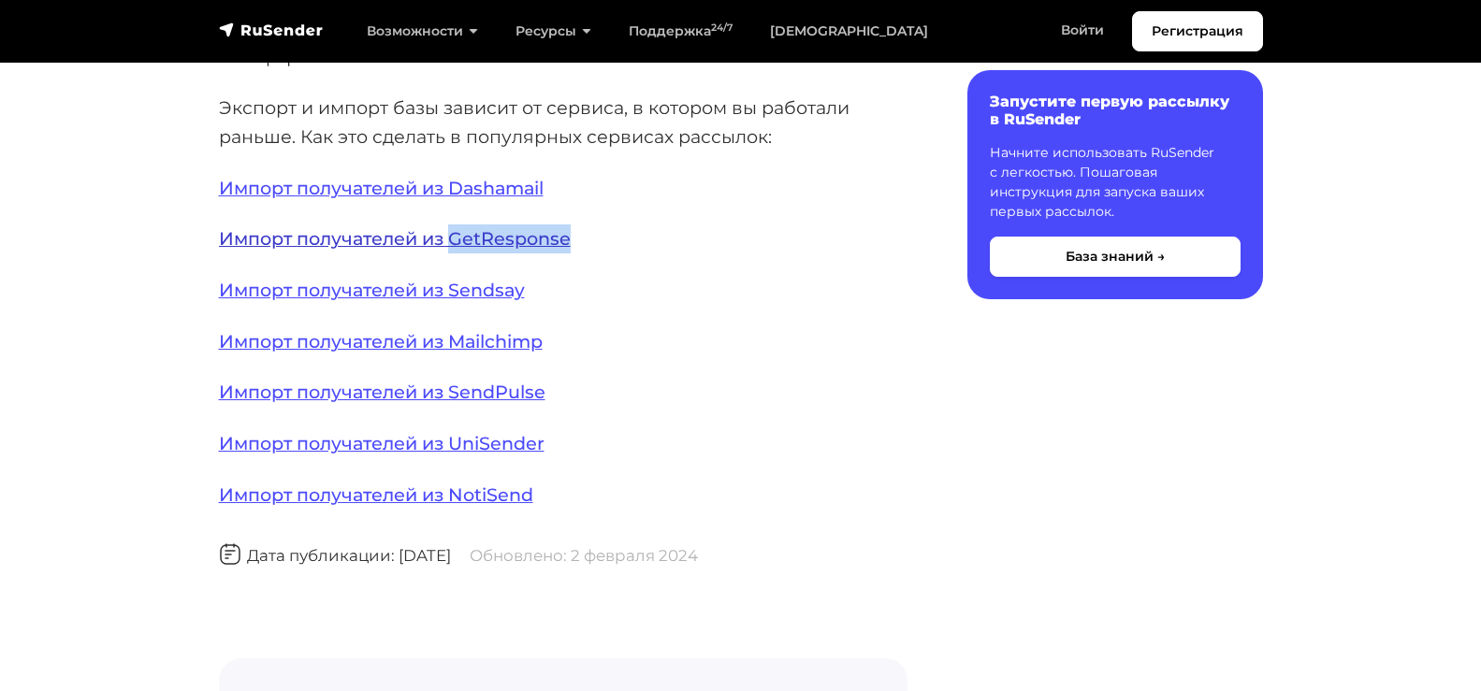
drag, startPoint x: 632, startPoint y: 238, endPoint x: 451, endPoint y: 236, distance: 180.6
click at [451, 236] on p "Импорт получателей из GetResponse" at bounding box center [563, 239] width 689 height 29
copy link "GetResponse"
click at [734, 463] on div "Очень удобно, когда вам не нужно вручную переносить уже собранные email-адреса …" at bounding box center [563, 443] width 689 height 916
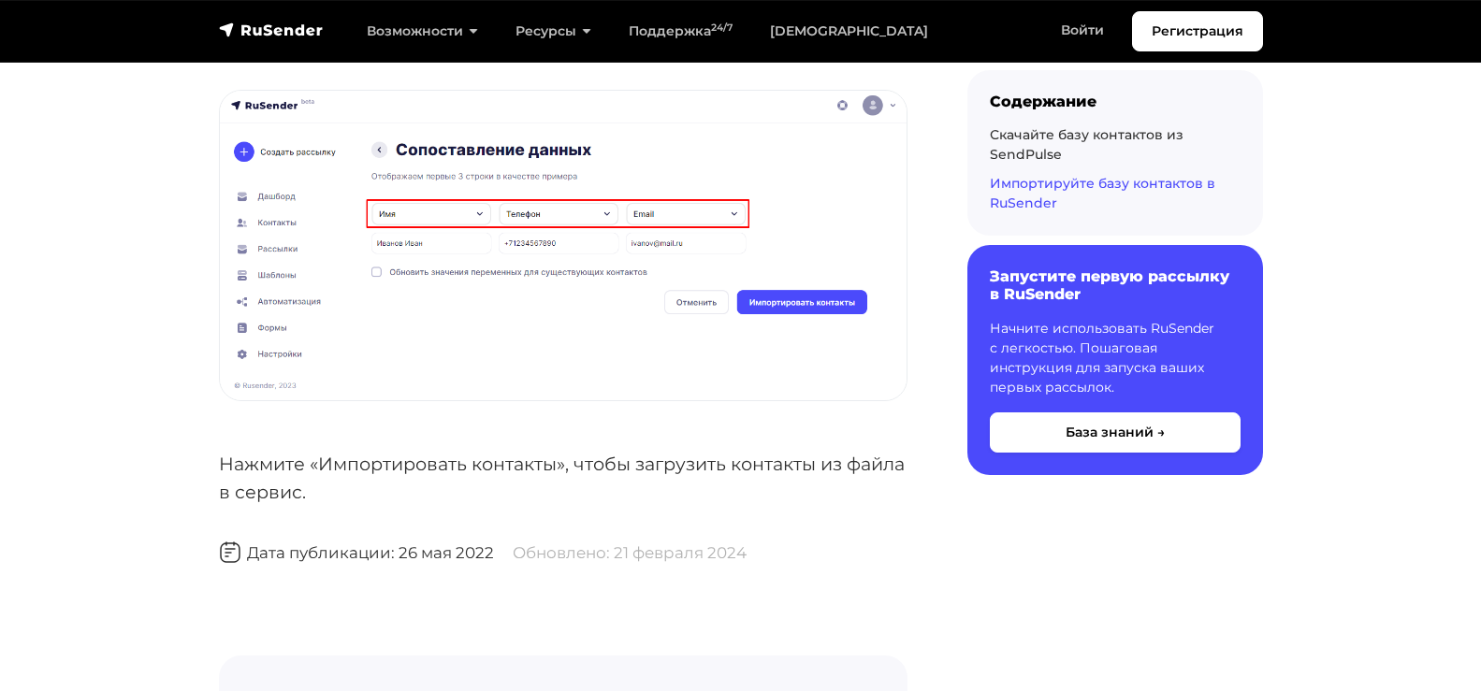
scroll to position [5895, 0]
